Goal: Check status: Check status

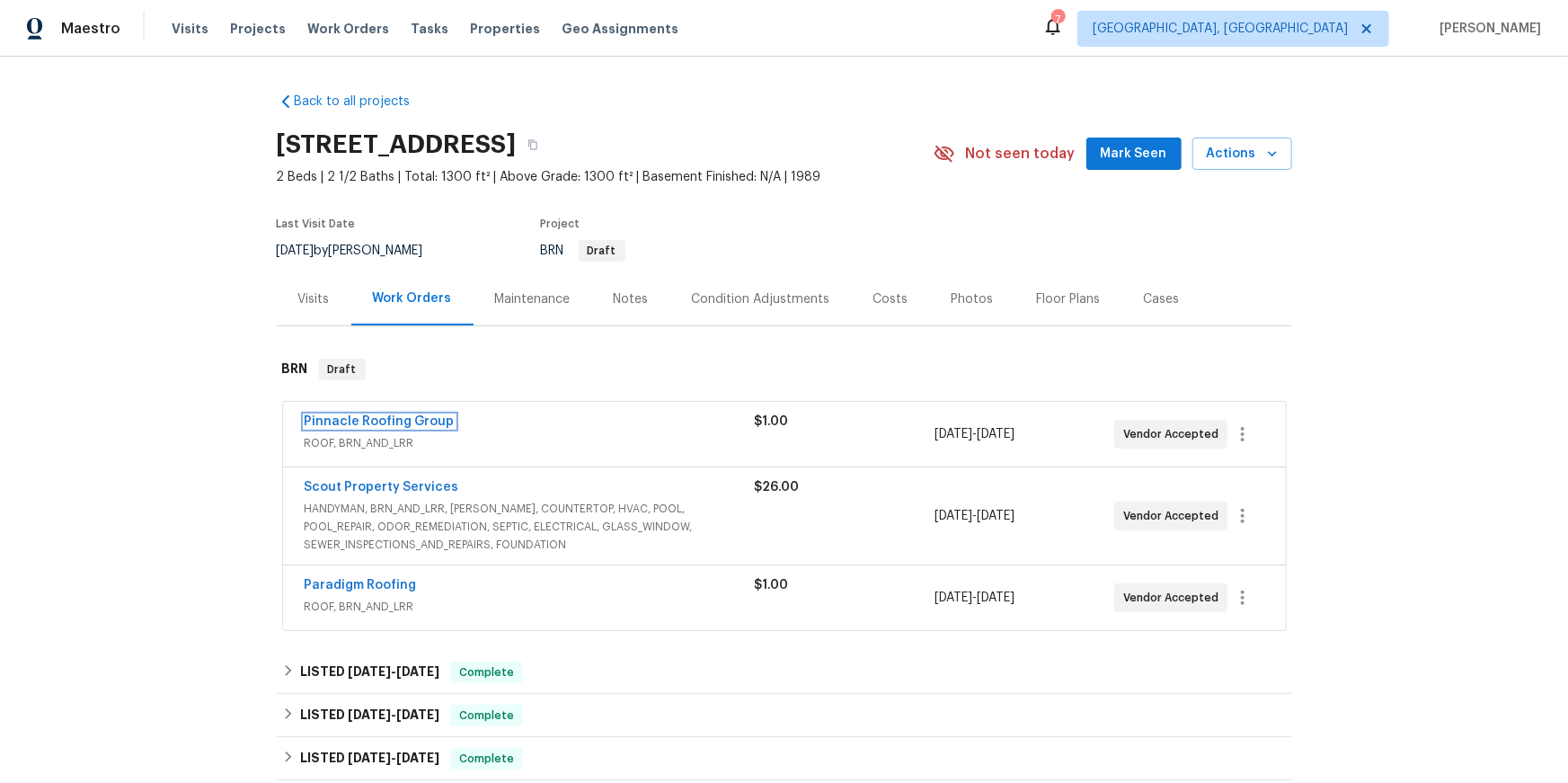
click at [351, 428] on link "Pinnacle Roofing Group" at bounding box center [379, 421] width 150 height 13
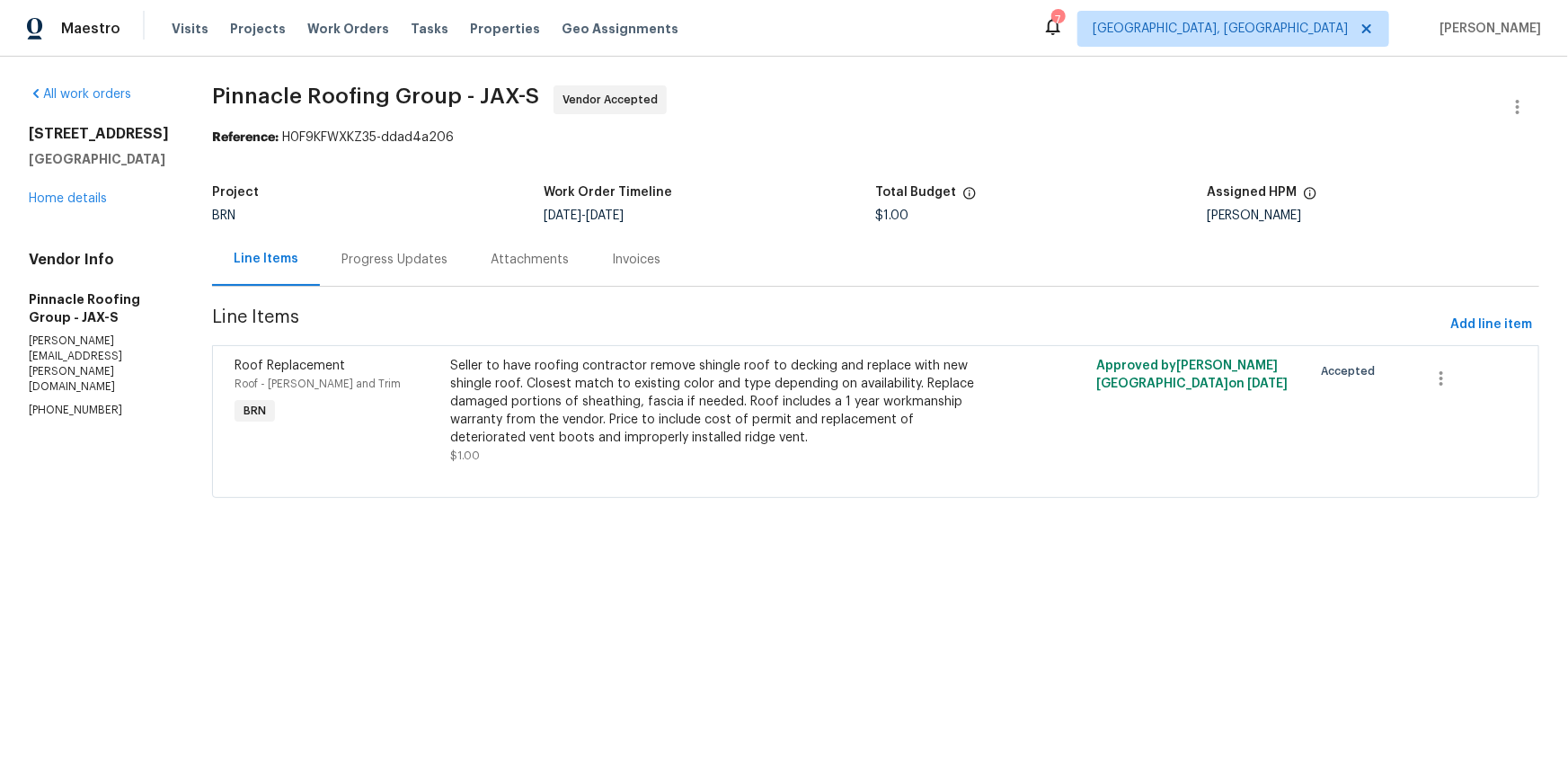
click at [447, 269] on div "Progress Updates" at bounding box center [394, 259] width 106 height 18
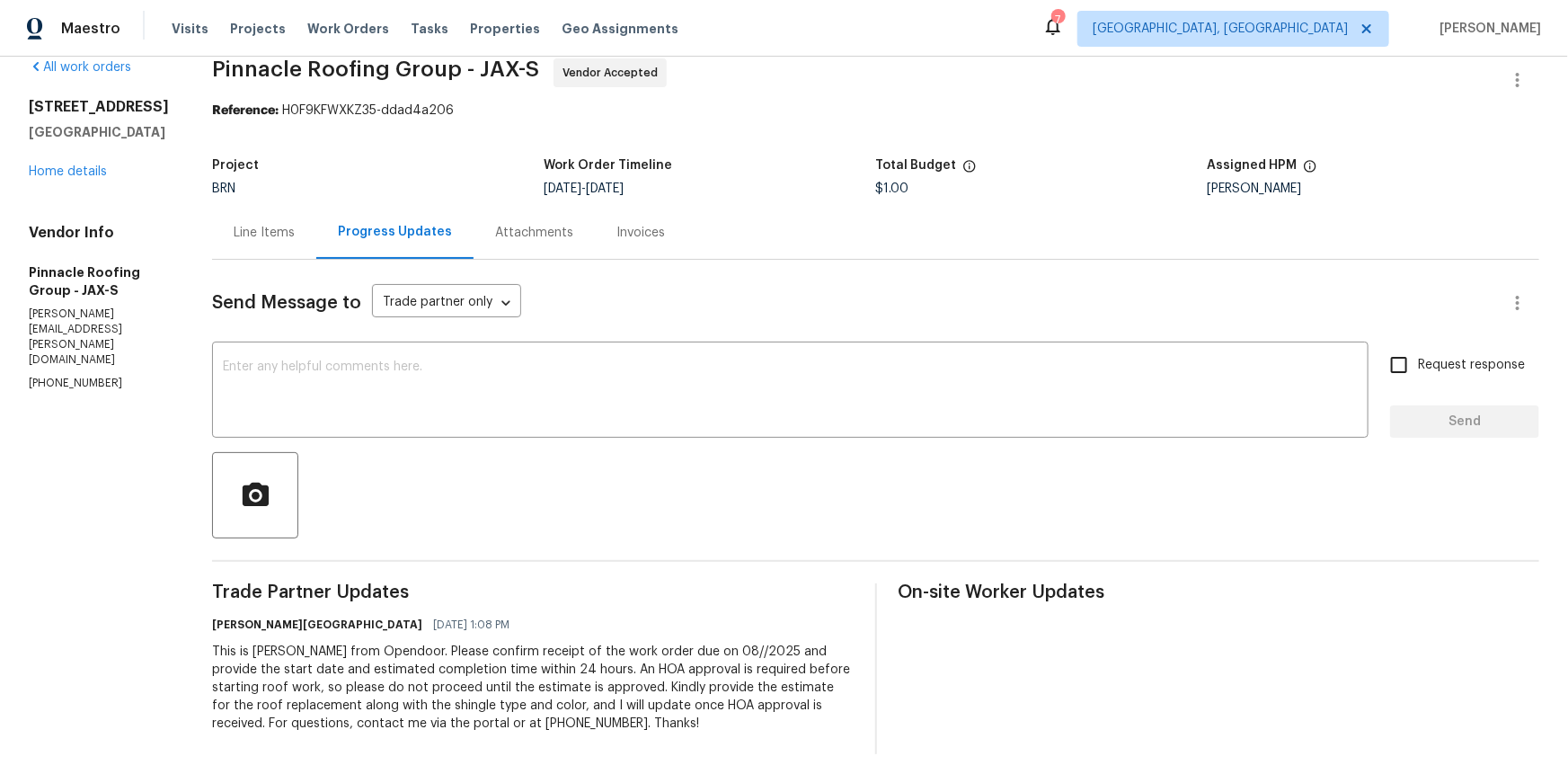
scroll to position [132, 0]
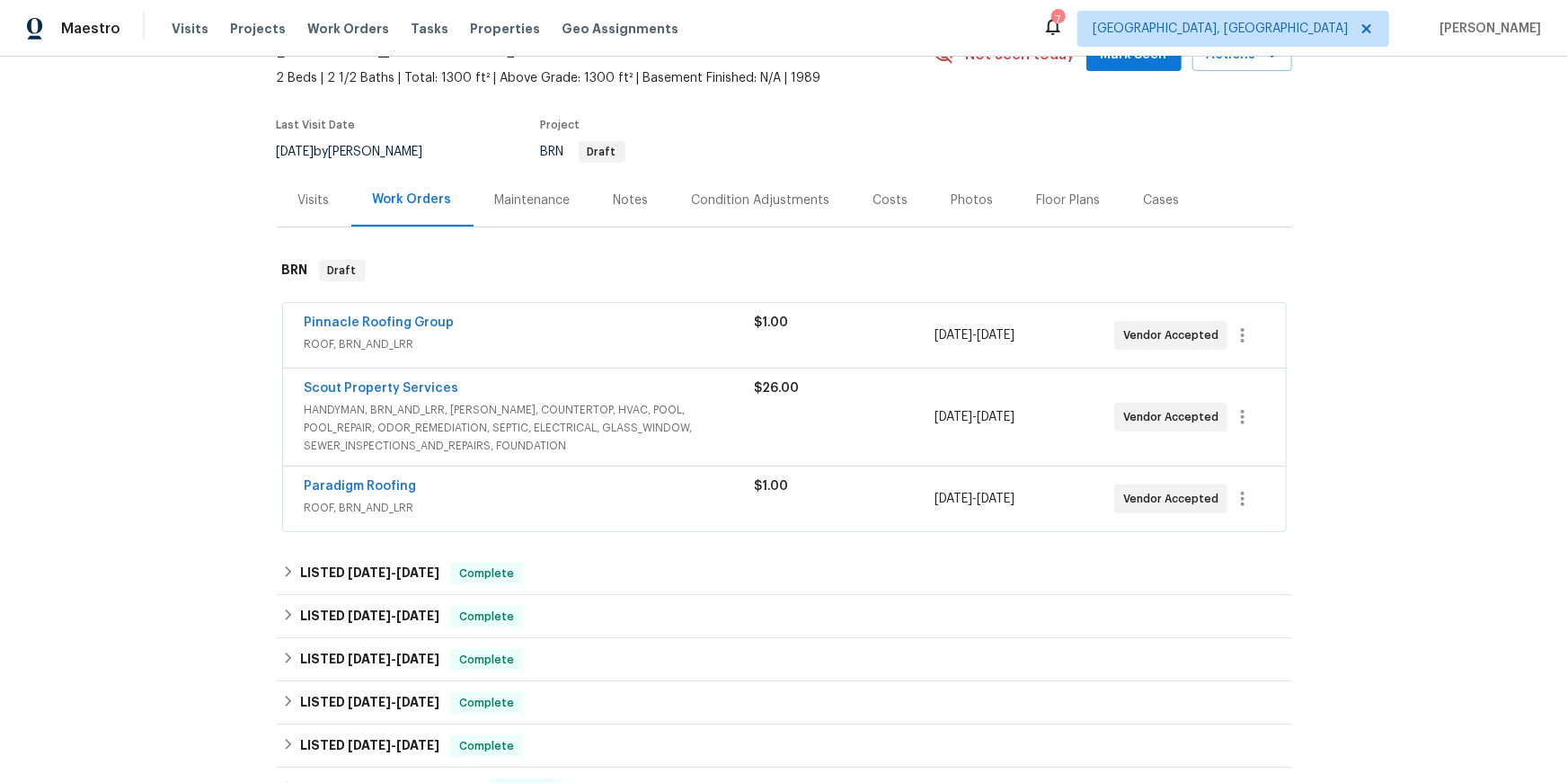
scroll to position [105, 0]
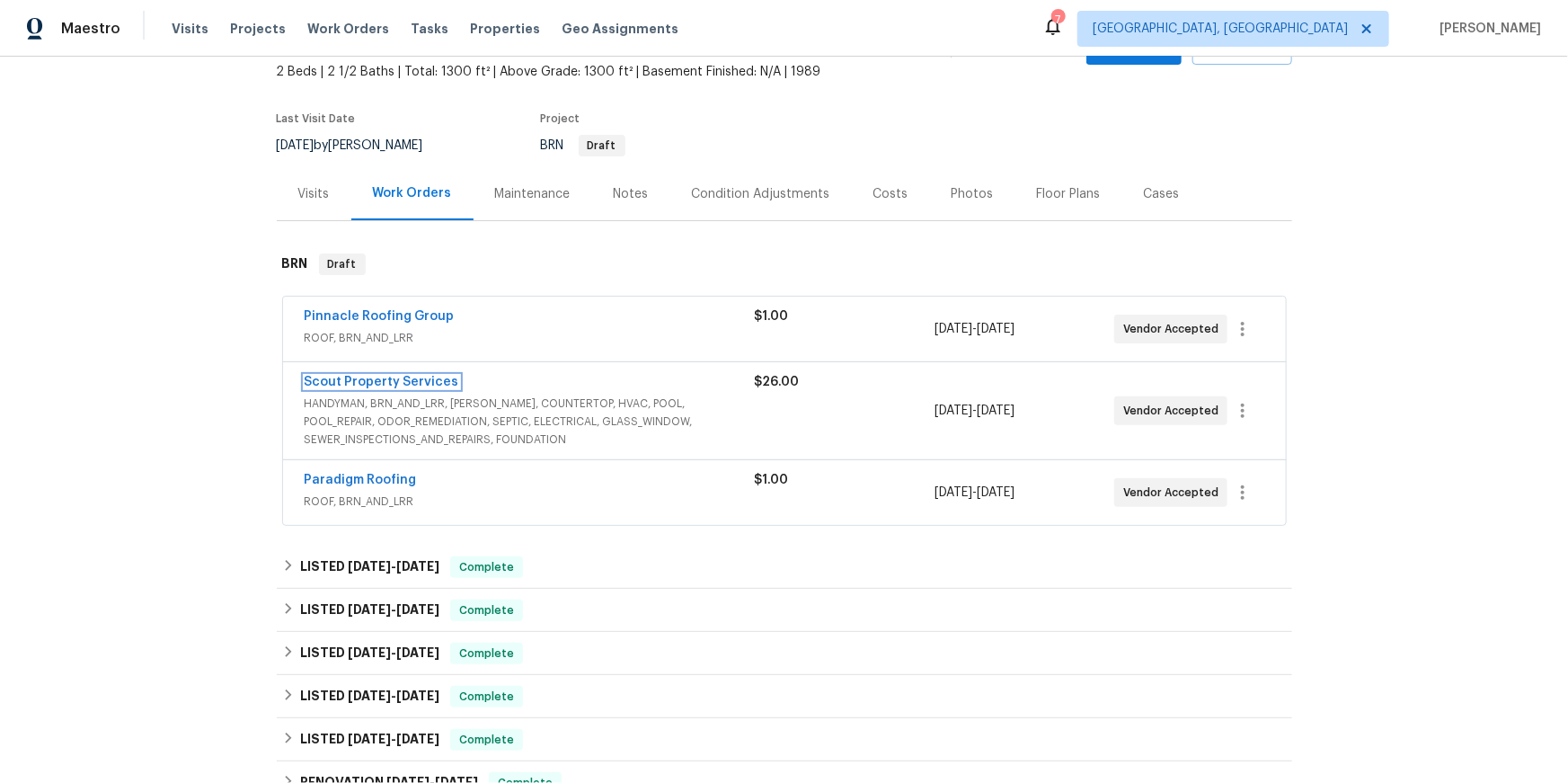
click at [400, 389] on link "Scout Property Services" at bounding box center [381, 382] width 154 height 13
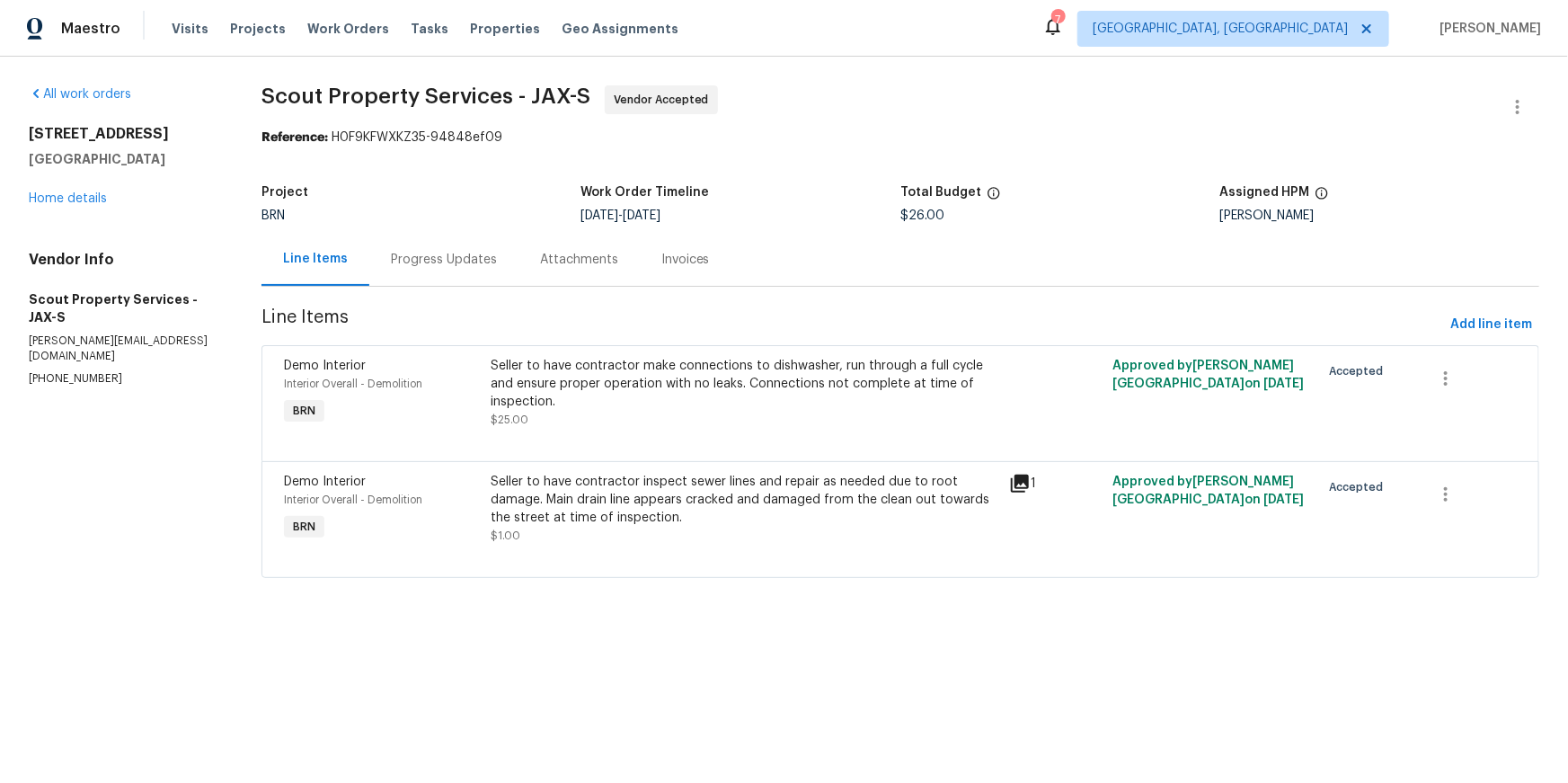
click at [466, 269] on div "Progress Updates" at bounding box center [444, 259] width 106 height 18
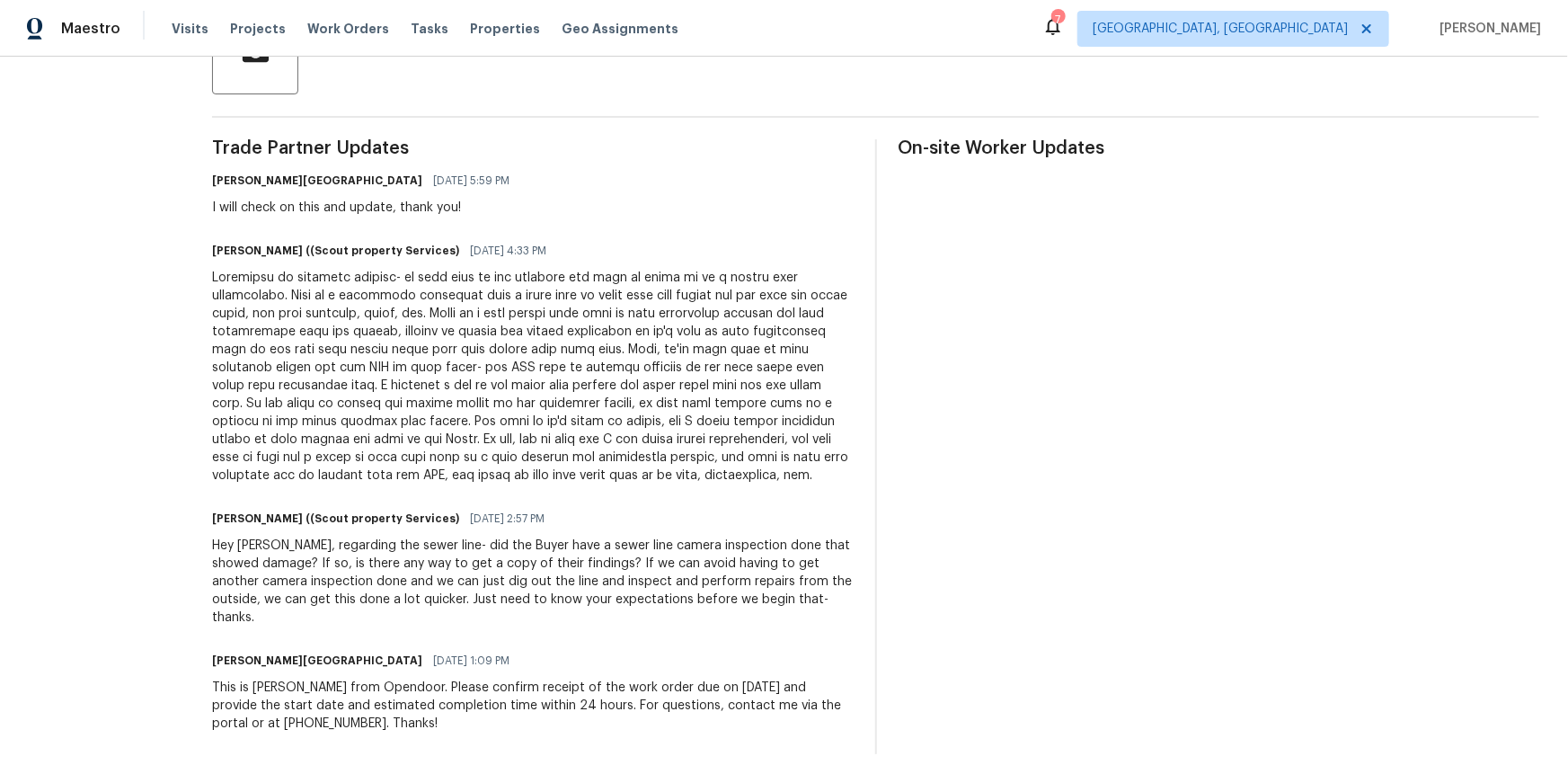
scroll to position [512, 0]
